Goal: Information Seeking & Learning: Learn about a topic

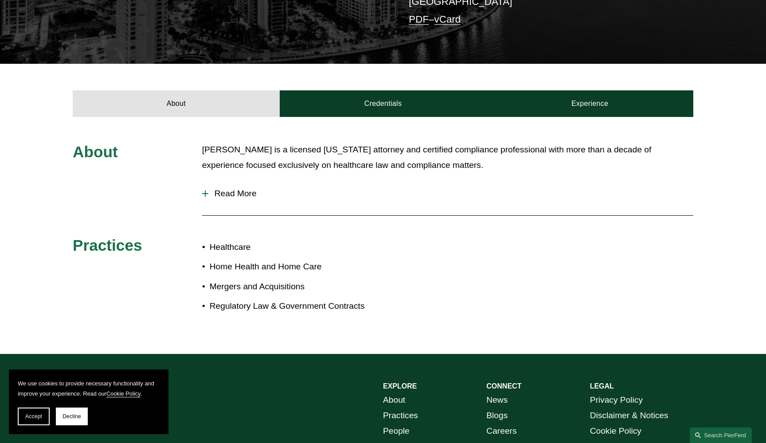
scroll to position [236, 0]
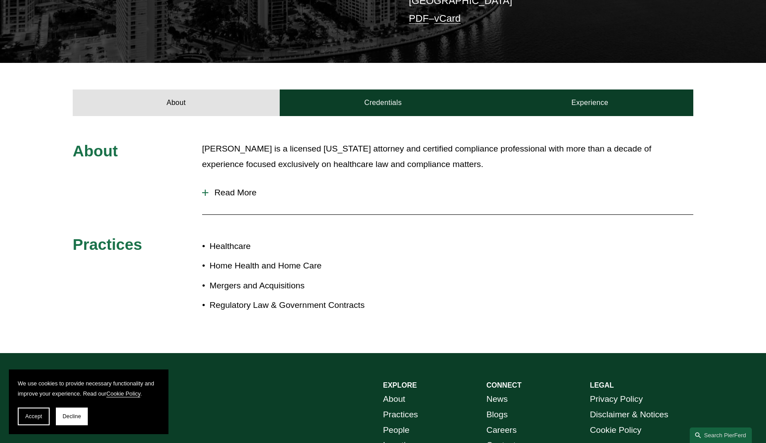
click at [204, 191] on div at bounding box center [205, 193] width 6 height 6
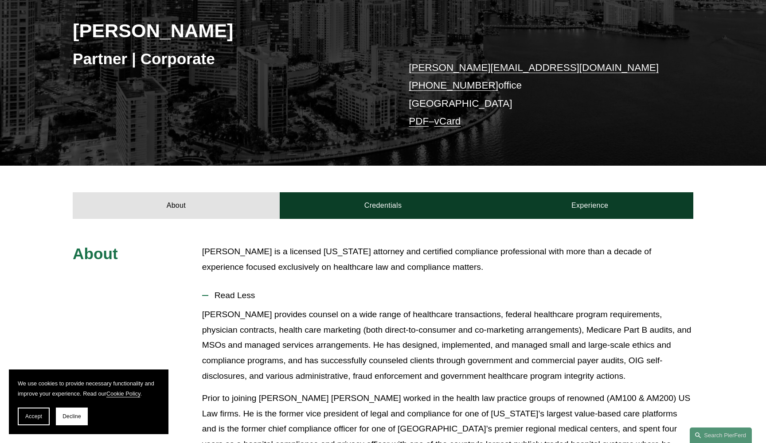
scroll to position [133, 0]
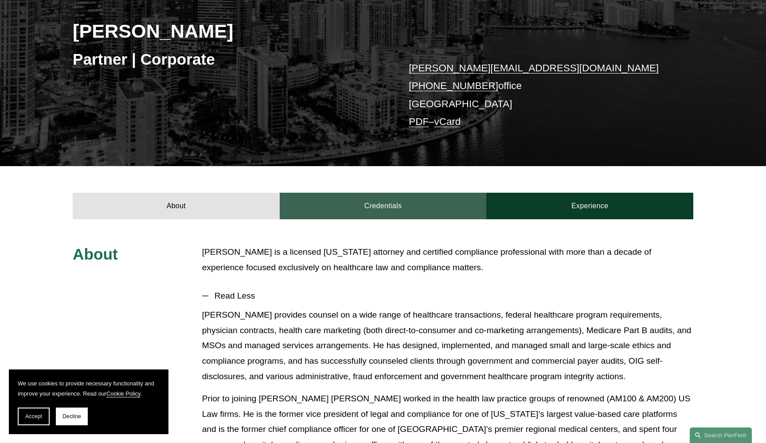
click at [373, 203] on link "Credentials" at bounding box center [383, 206] width 207 height 27
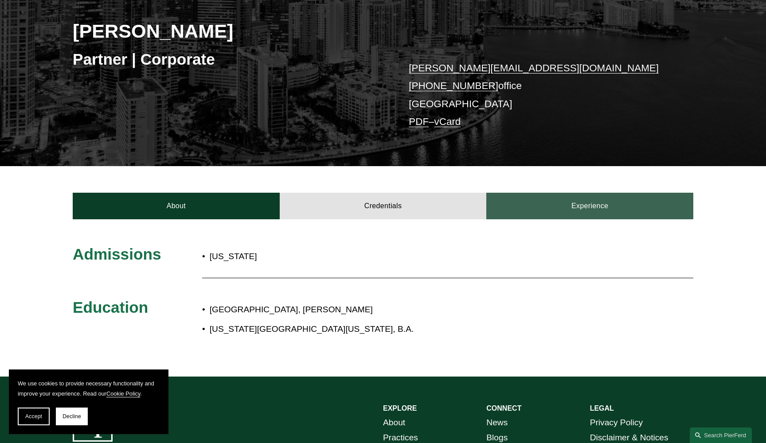
click at [540, 211] on link "Experience" at bounding box center [589, 206] width 207 height 27
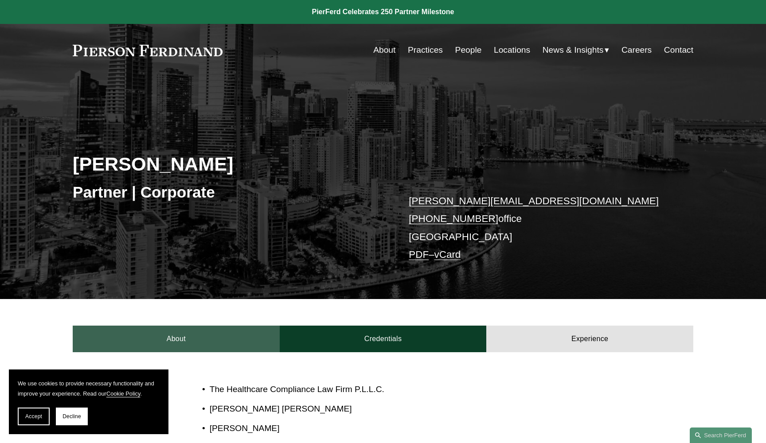
scroll to position [0, 0]
click at [202, 344] on link "About" at bounding box center [176, 339] width 207 height 27
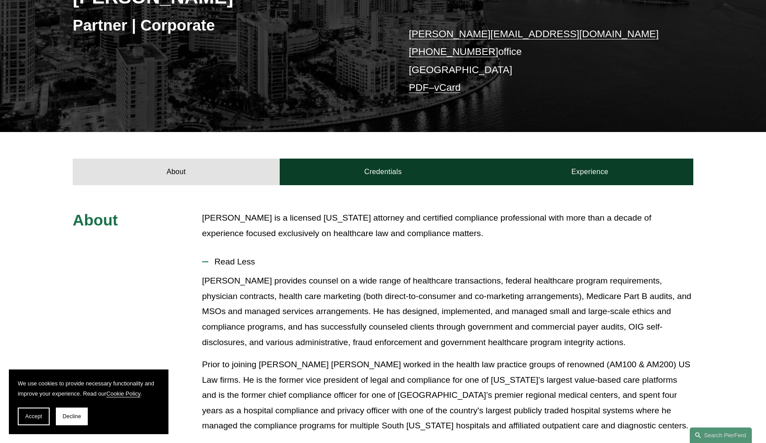
scroll to position [282, 0]
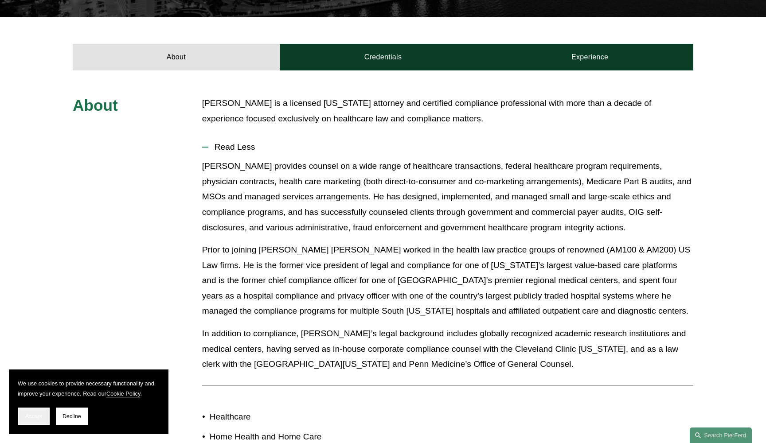
click at [35, 417] on span "Accept" at bounding box center [33, 416] width 17 height 6
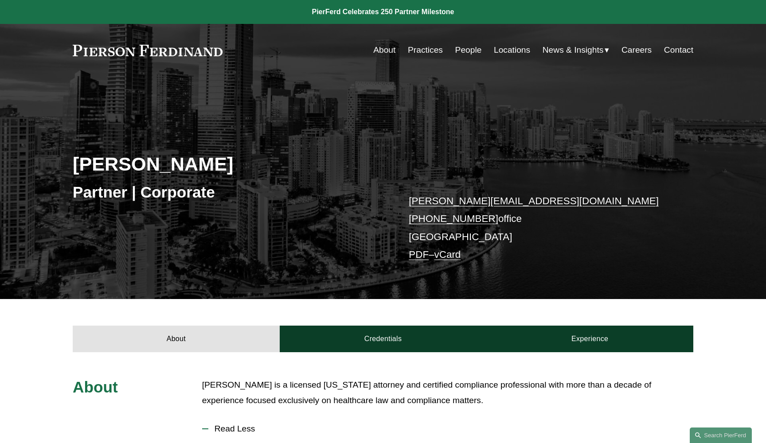
scroll to position [0, 0]
click at [381, 52] on link "About" at bounding box center [384, 50] width 22 height 17
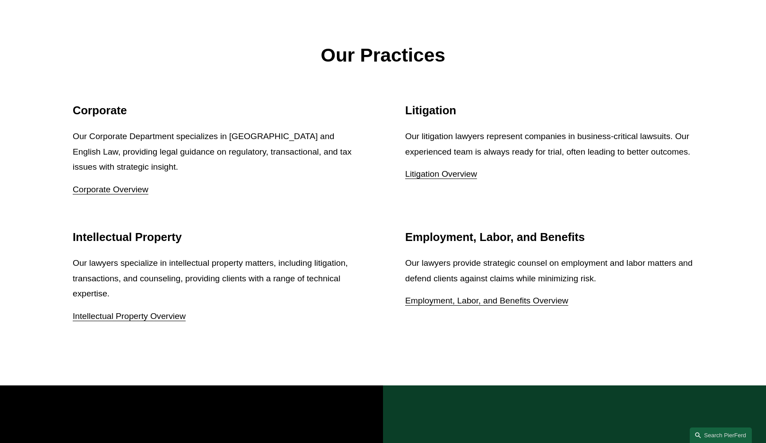
scroll to position [1121, 0]
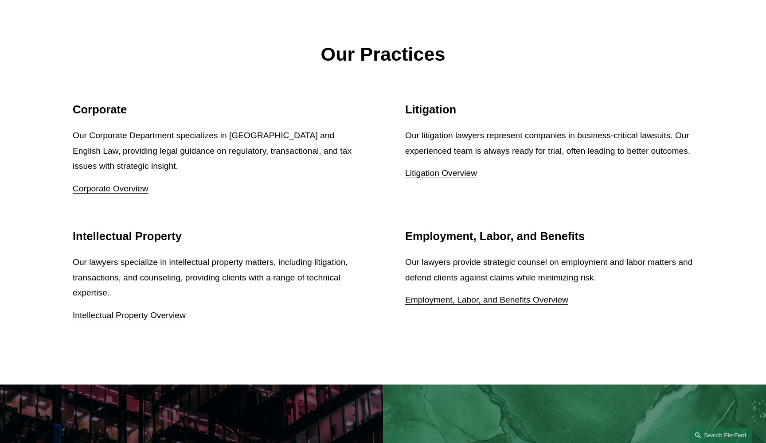
click at [499, 295] on link "Employment, Labor, and Benefits Overview" at bounding box center [486, 299] width 163 height 9
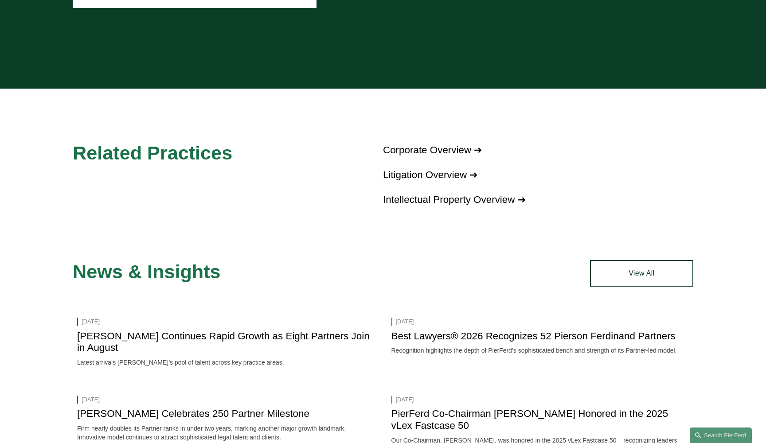
scroll to position [1003, 0]
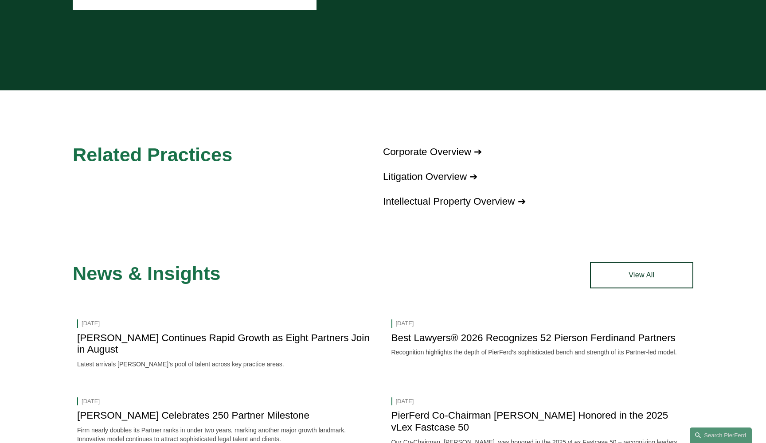
click at [437, 146] on link "Corporate Overview ➔" at bounding box center [432, 151] width 99 height 11
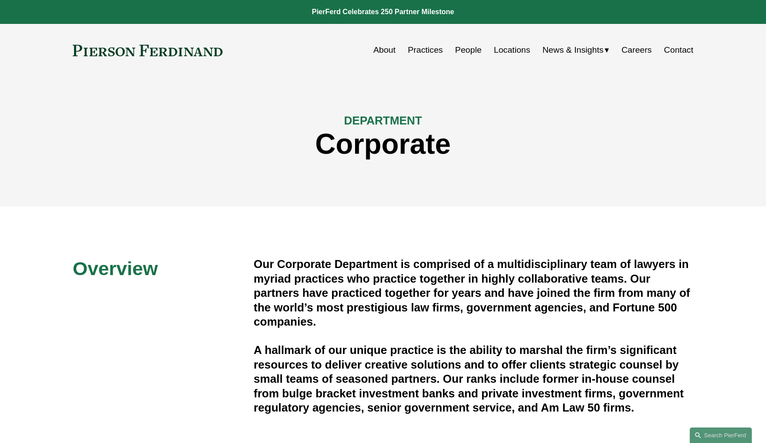
click at [225, 225] on div "Overview Our Corporate Department is comprised of a multidisciplinary team of l…" at bounding box center [383, 403] width 766 height 395
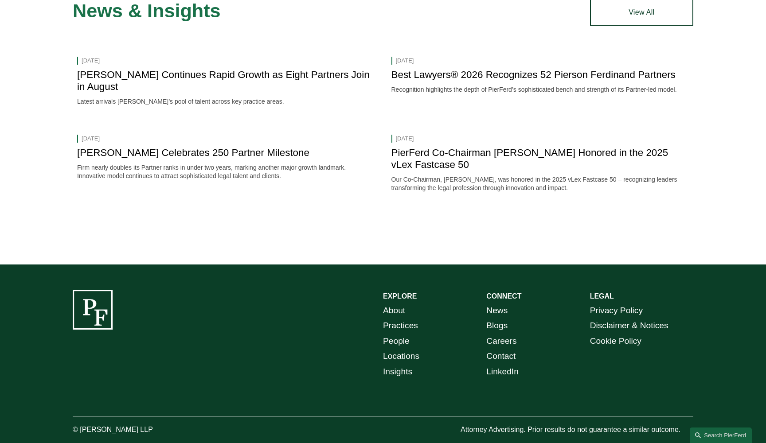
scroll to position [1282, 0]
